Goal: Transaction & Acquisition: Purchase product/service

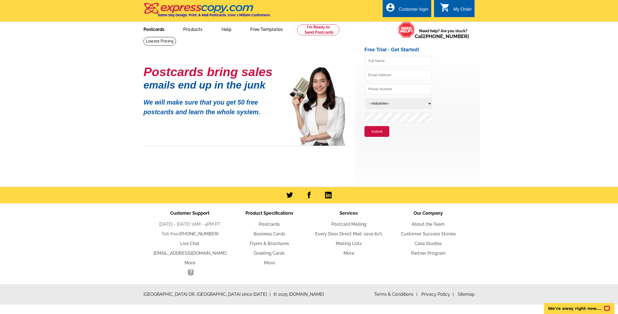
click at [154, 30] on link "Postcards" at bounding box center [154, 28] width 39 height 13
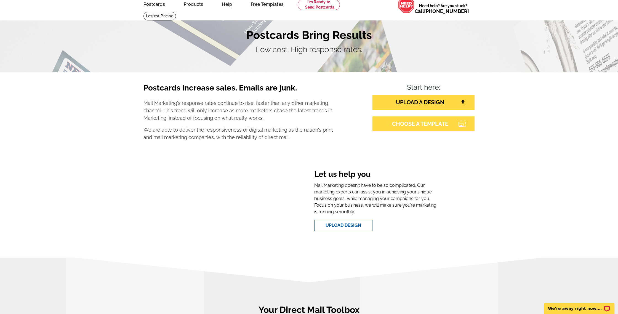
scroll to position [19, 0]
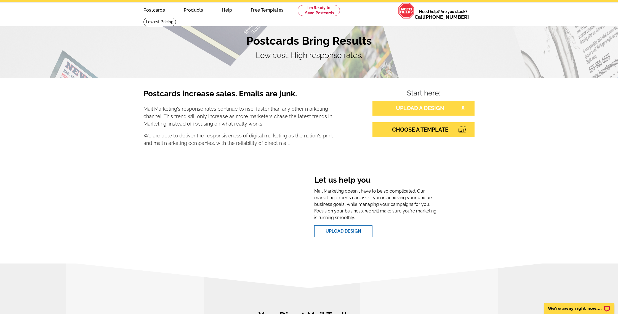
click at [422, 109] on link "UPLOAD A DESIGN" at bounding box center [423, 108] width 102 height 15
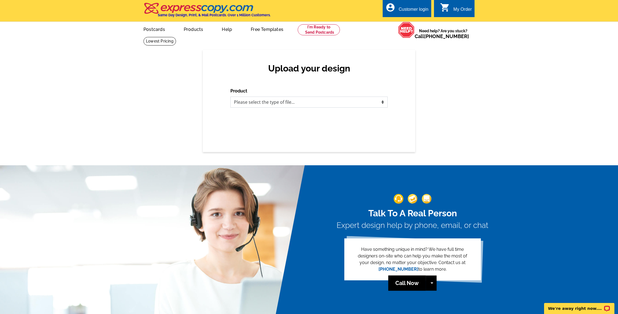
click at [292, 103] on select "Please select the type of file... Postcards Business Cards Letters and flyers G…" at bounding box center [308, 102] width 157 height 11
select select "1"
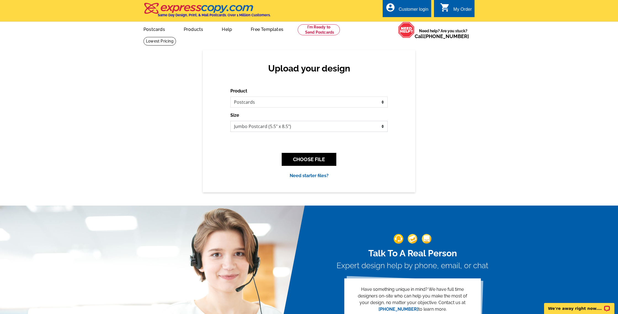
click at [295, 128] on select "Jumbo Postcard (5.5" x 8.5") Regular Postcard (4.25" x 5.6") Panoramic Postcard…" at bounding box center [308, 126] width 157 height 11
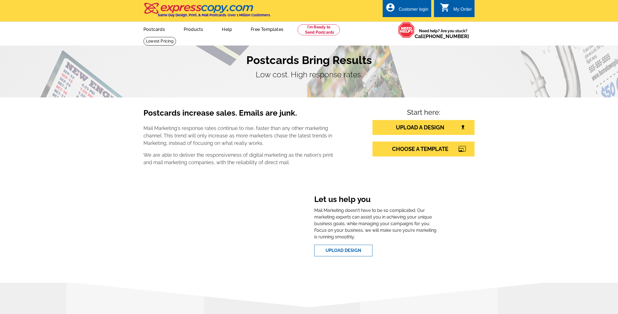
scroll to position [19, 0]
